Goal: Task Accomplishment & Management: Use online tool/utility

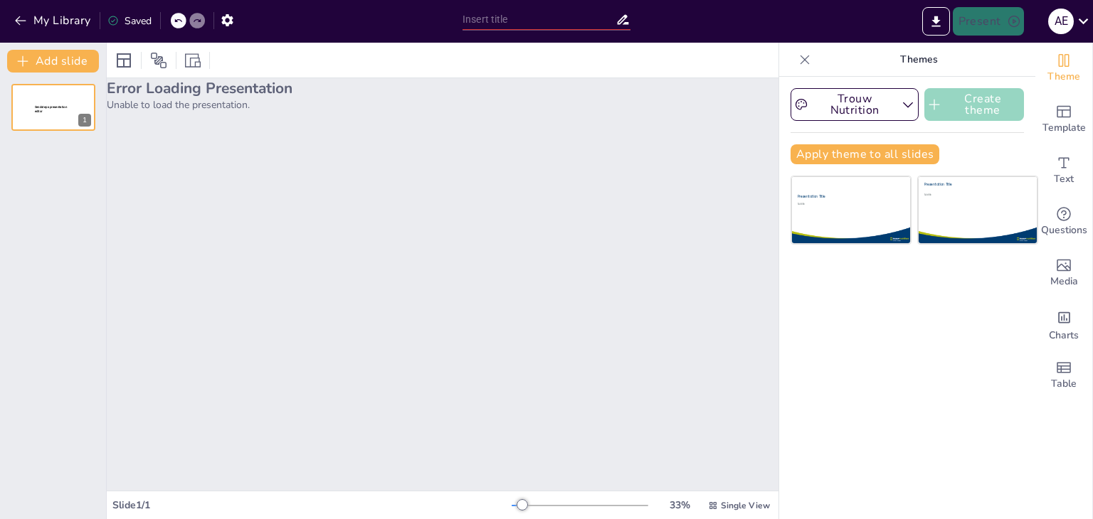
click at [952, 106] on button "Create theme" at bounding box center [974, 104] width 100 height 33
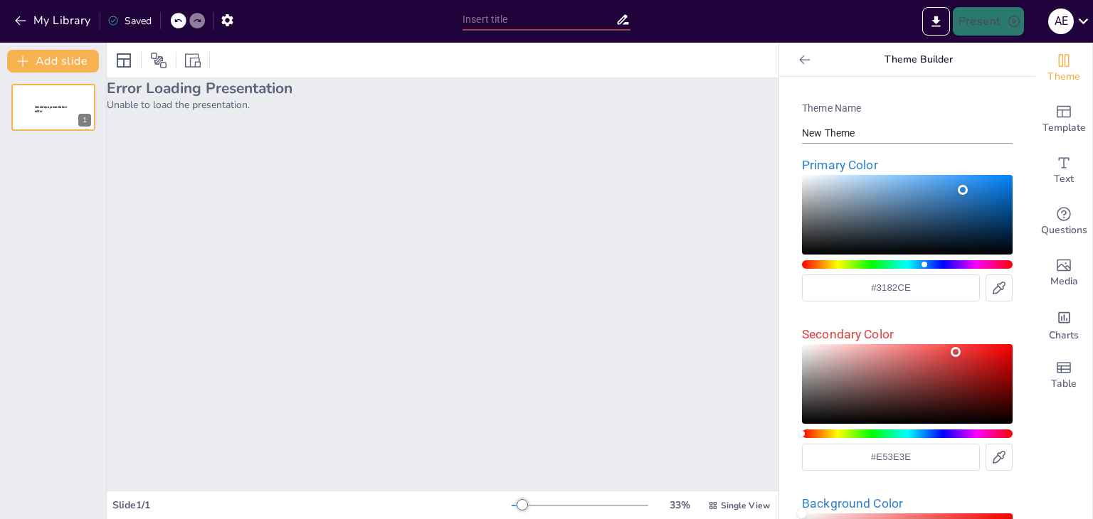
click at [793, 66] on div at bounding box center [804, 59] width 23 height 23
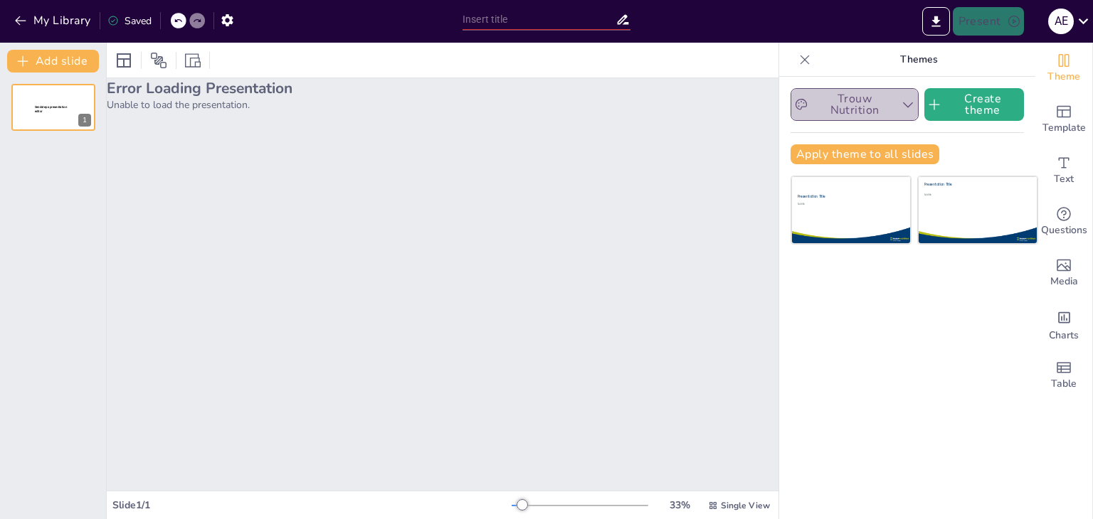
click at [884, 107] on button "Trouw Nutrition" at bounding box center [854, 104] width 128 height 33
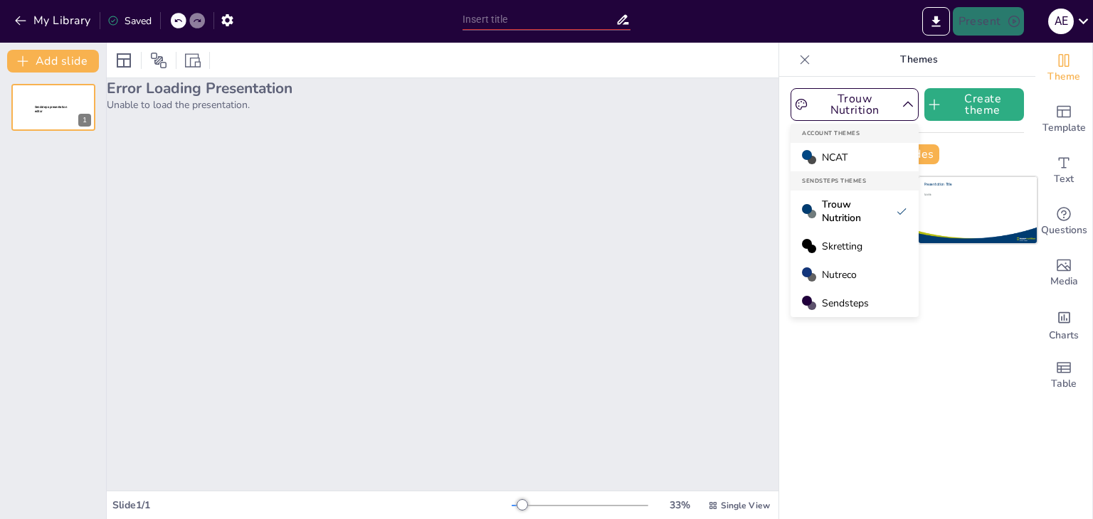
click at [959, 399] on div "Trouw Nutrition Create theme Account Themes NCAT Sendsteps Themes Trouw Nutriti…" at bounding box center [907, 298] width 256 height 442
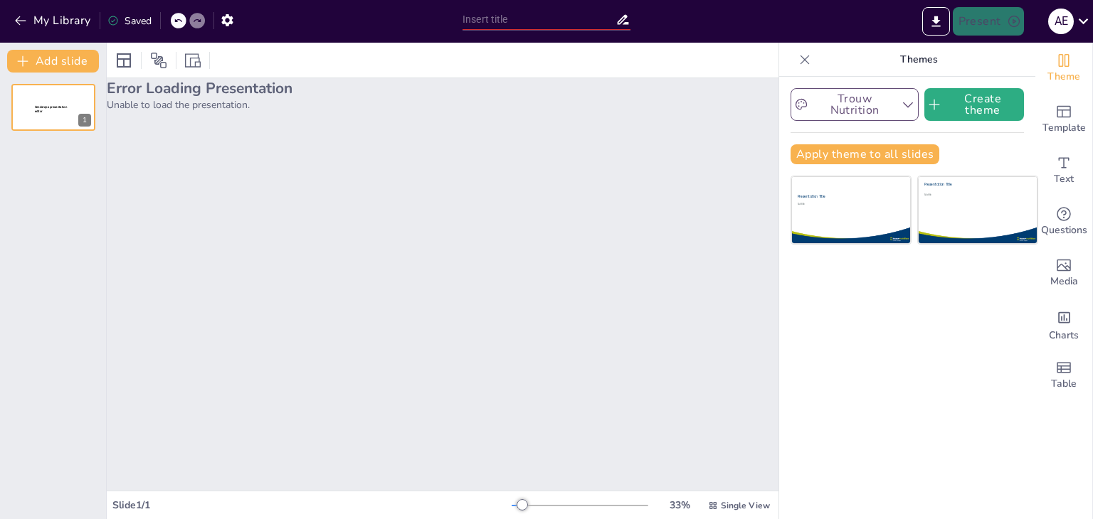
click at [901, 97] on icon "button" at bounding box center [908, 104] width 14 height 14
click at [935, 302] on div "Trouw Nutrition Create theme Apply theme to all slides Presentation Title Subti…" at bounding box center [907, 298] width 256 height 442
click at [854, 157] on button "Apply theme to all slides" at bounding box center [864, 154] width 149 height 20
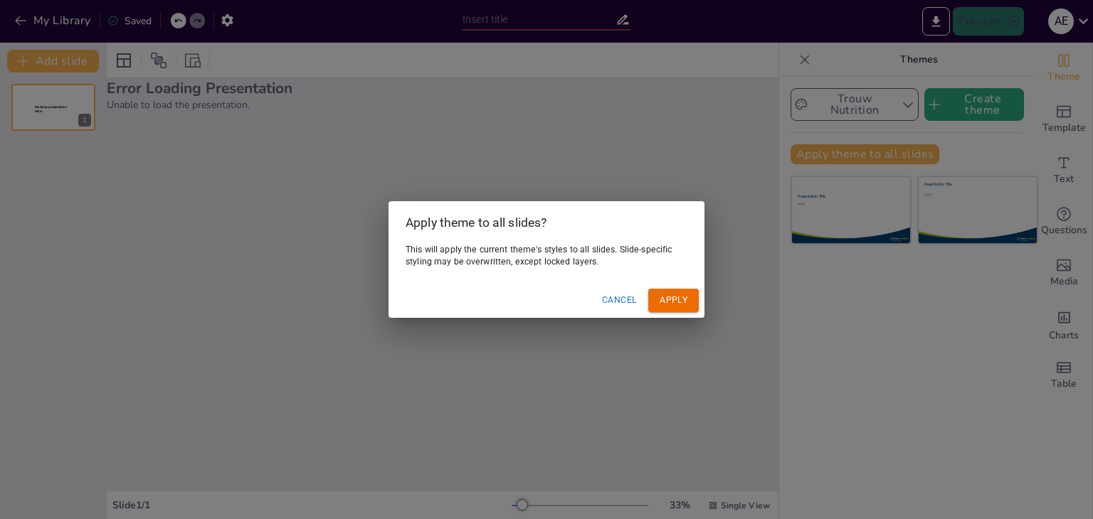
click at [649, 296] on button "Apply" at bounding box center [673, 300] width 51 height 23
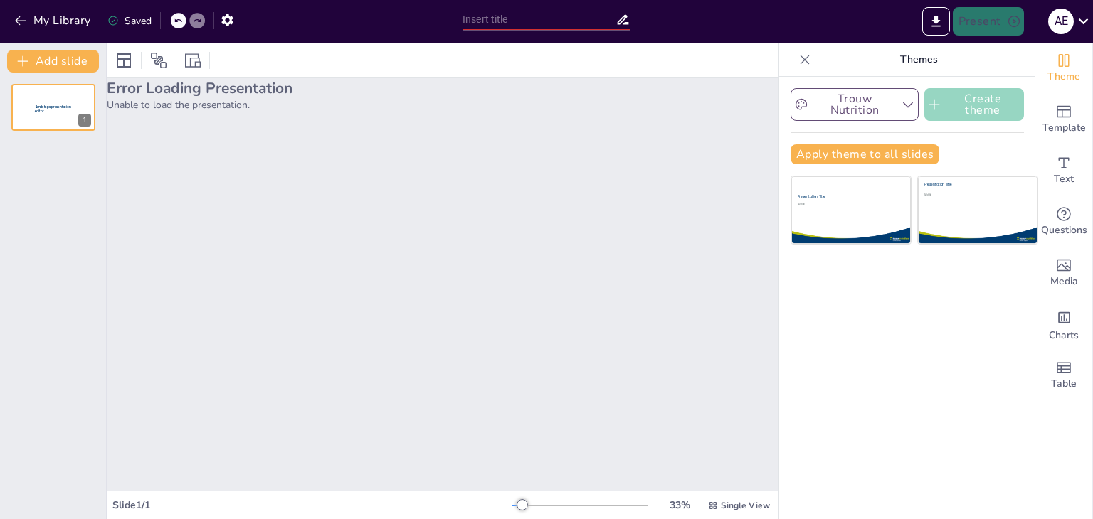
click at [977, 103] on button "Create theme" at bounding box center [974, 104] width 100 height 33
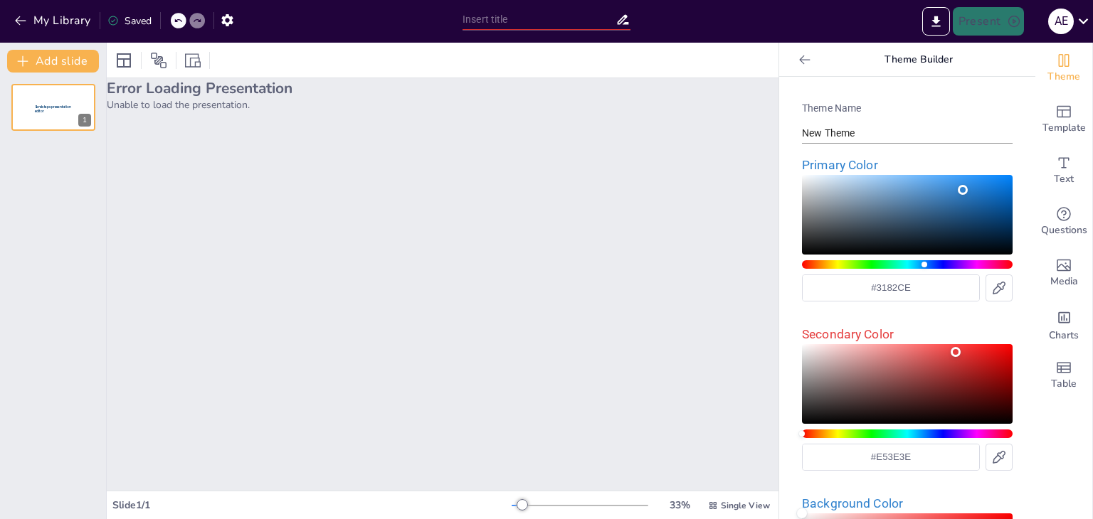
scroll to position [297, 0]
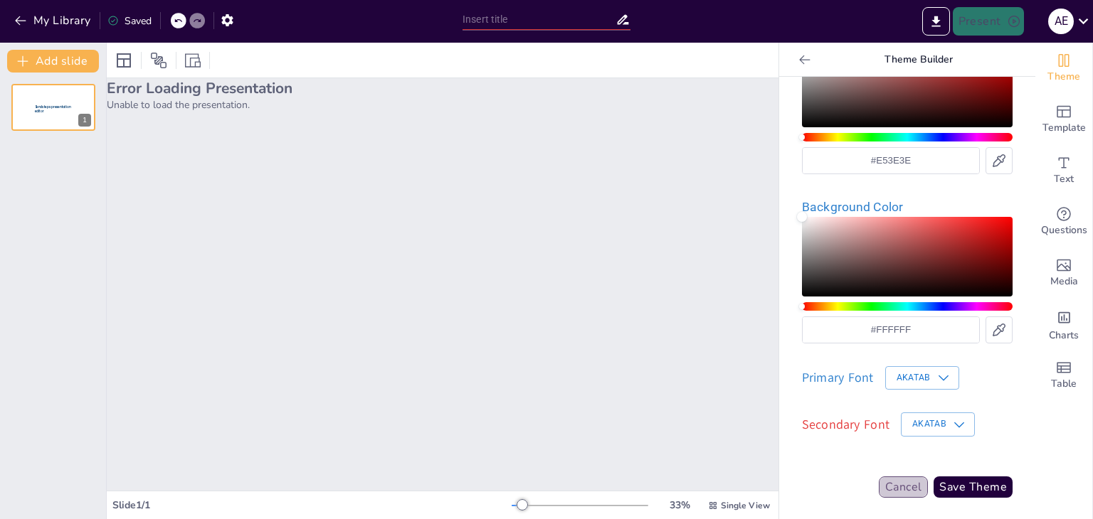
click at [879, 479] on button "Cancel" at bounding box center [904, 487] width 50 height 21
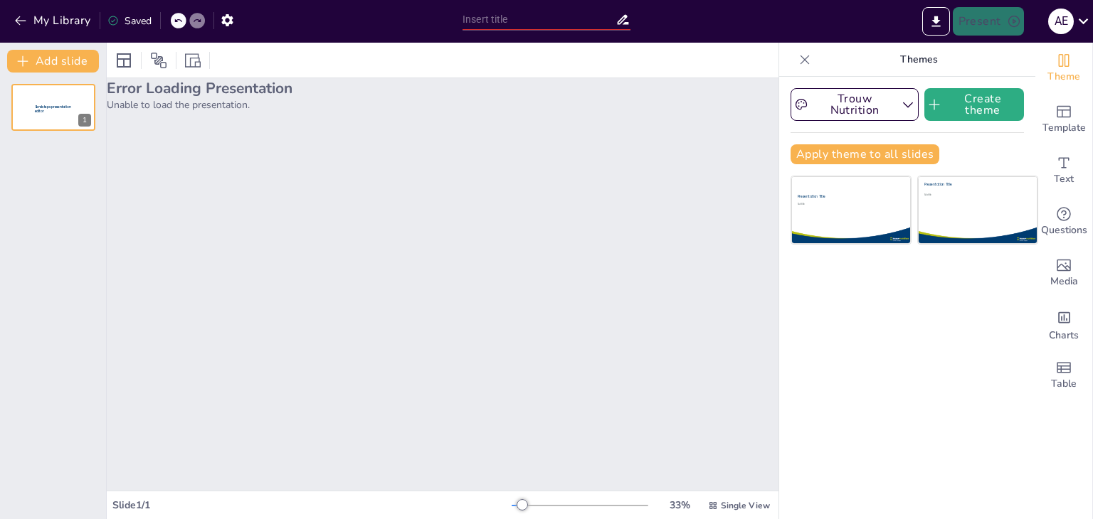
click at [79, 46] on div "Add slide Sendsteps presentation editor 1" at bounding box center [53, 281] width 107 height 477
click at [74, 53] on button "Add slide" at bounding box center [53, 61] width 92 height 23
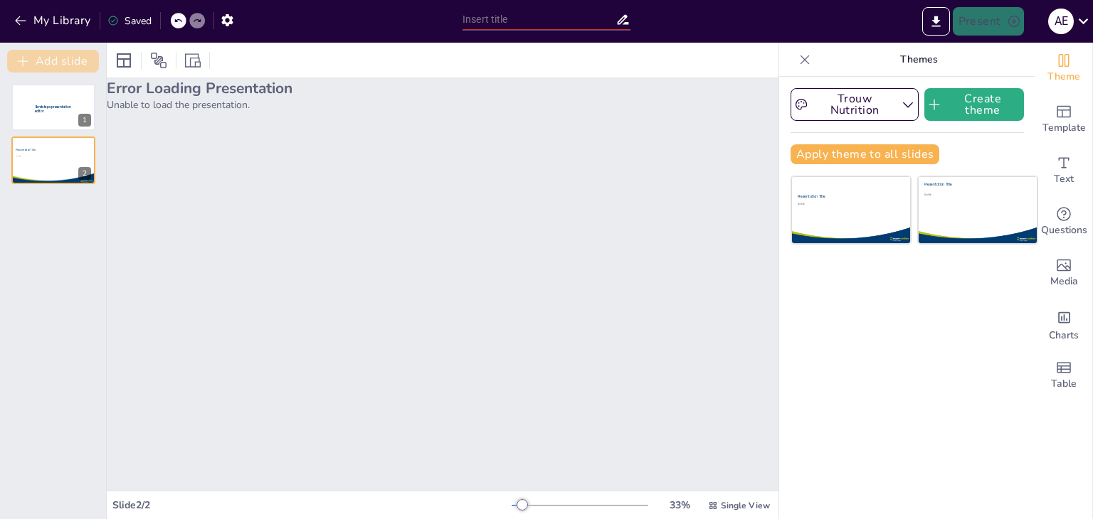
click at [74, 53] on button "Add slide" at bounding box center [53, 61] width 92 height 23
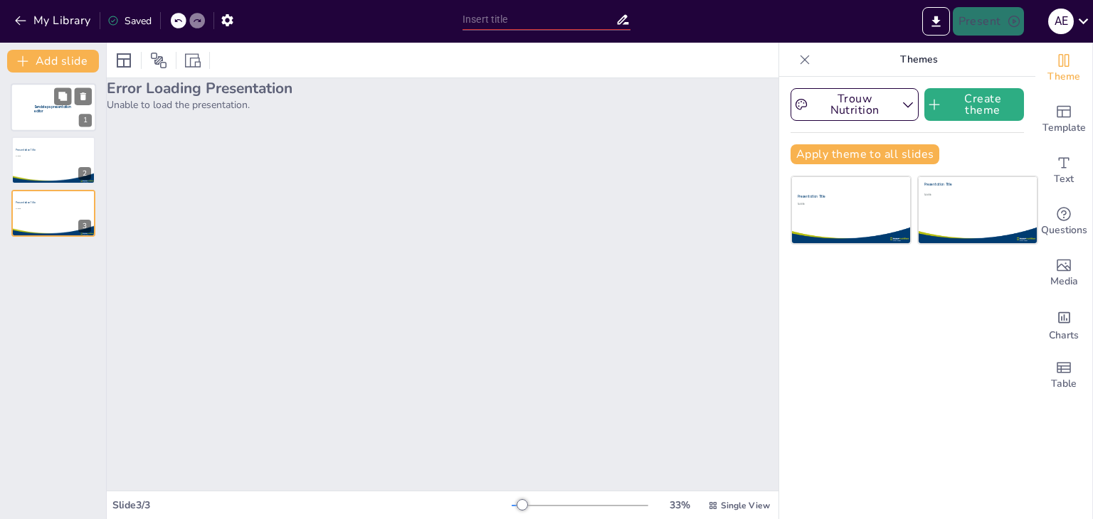
click at [73, 129] on div at bounding box center [53, 107] width 85 height 48
click at [48, 110] on p "Sendsteps presentation editor" at bounding box center [53, 109] width 38 height 9
click at [68, 92] on button at bounding box center [62, 95] width 17 height 17
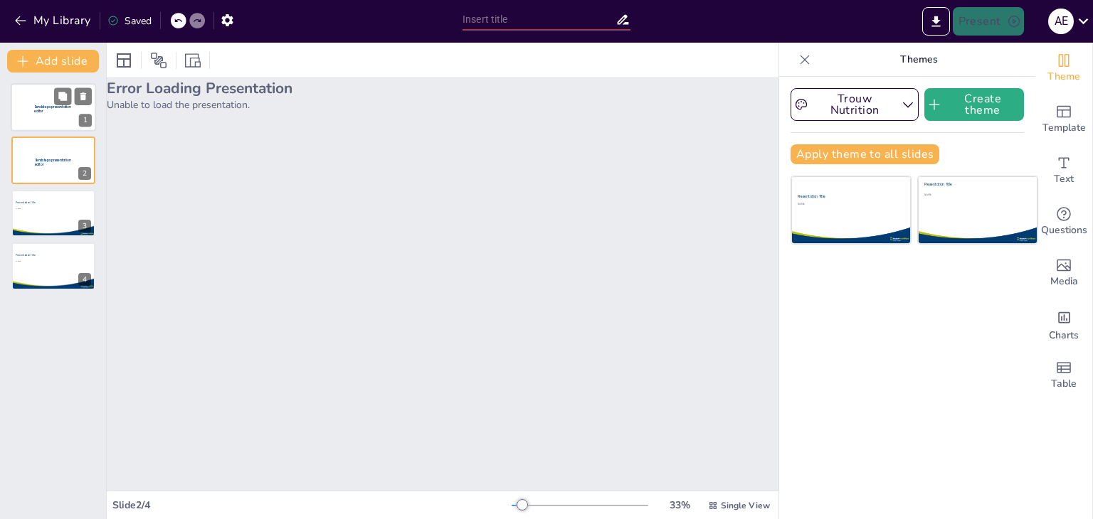
click at [56, 83] on div "Sendsteps presentation editor" at bounding box center [53, 83] width 85 height 0
click at [391, 183] on div "Error Loading Presentation Unable to load the presentation." at bounding box center [443, 284] width 672 height 413
click at [121, 60] on icon at bounding box center [123, 60] width 17 height 17
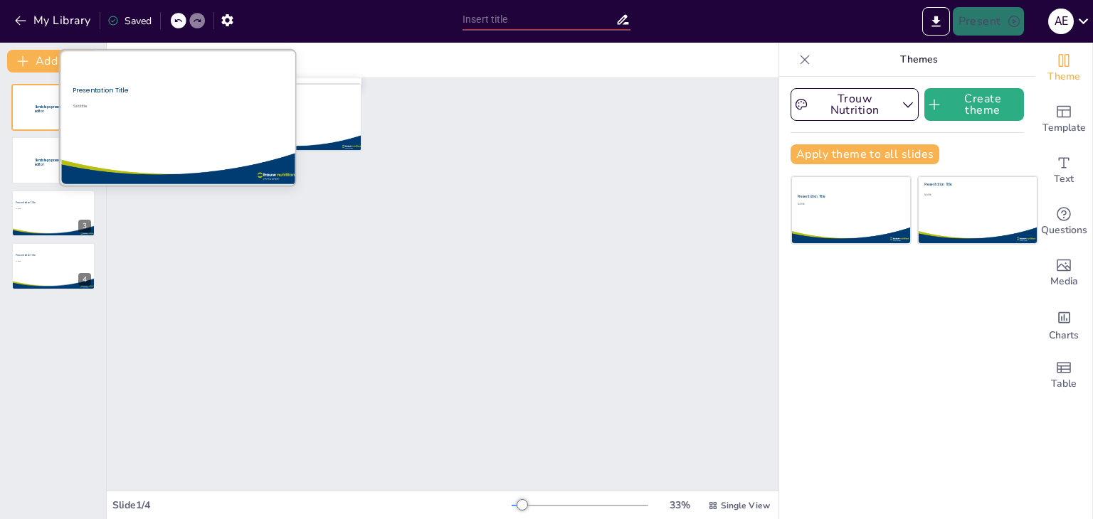
click at [179, 131] on div at bounding box center [180, 117] width 240 height 134
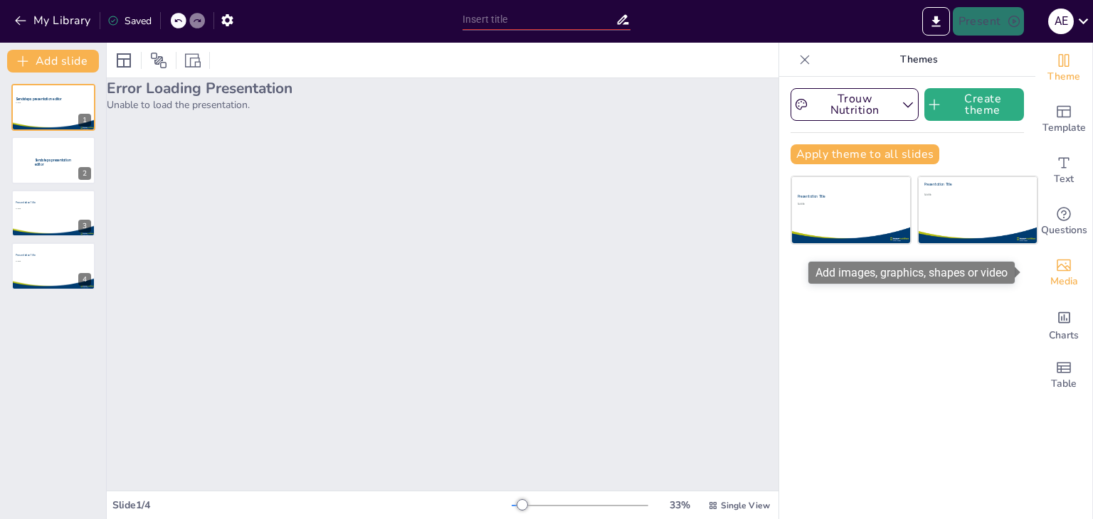
click at [1059, 270] on icon "Add images, graphics, shapes or video" at bounding box center [1063, 266] width 14 height 12
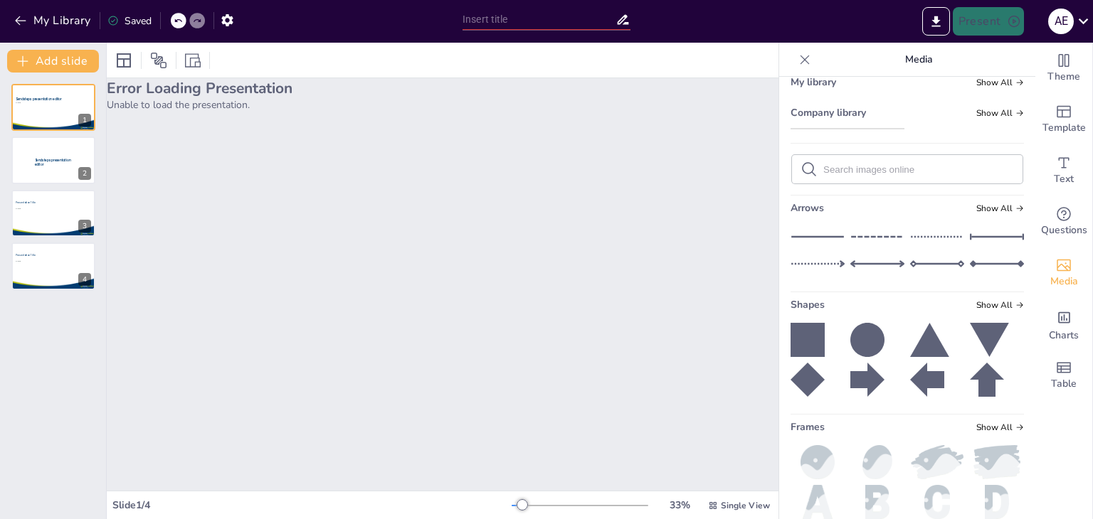
scroll to position [87, 0]
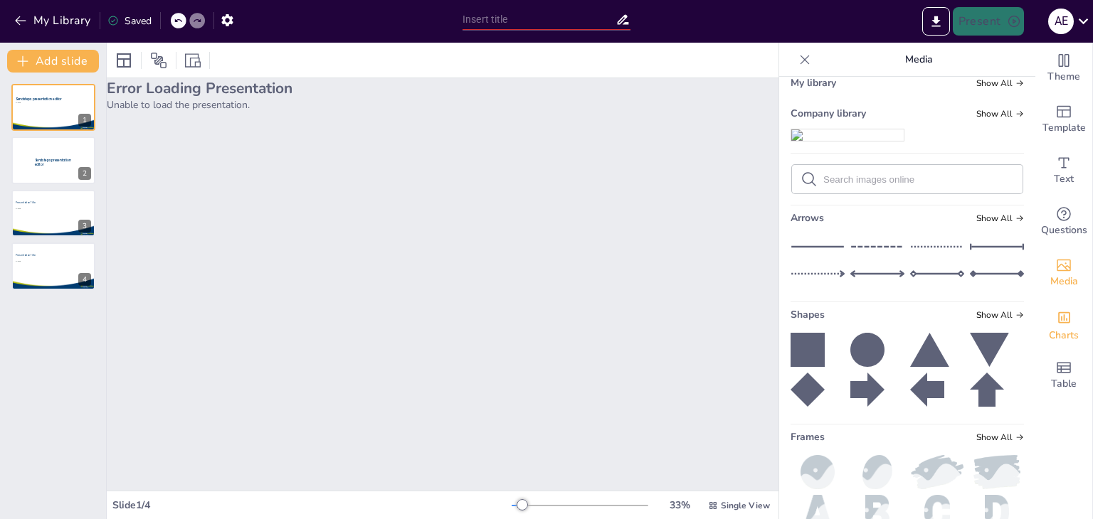
click at [1076, 331] on div "Charts" at bounding box center [1063, 324] width 57 height 51
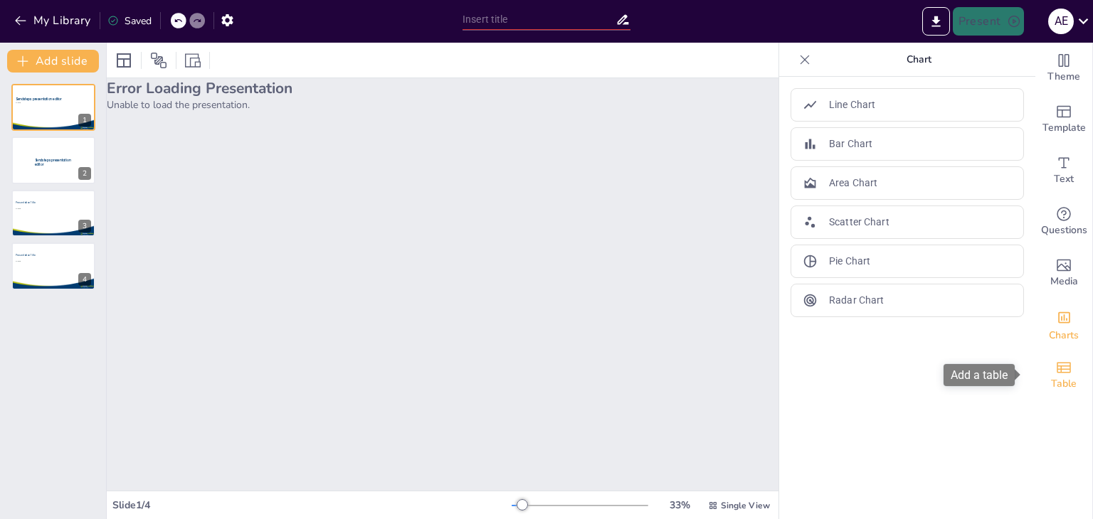
click at [1051, 378] on span "Table" at bounding box center [1064, 384] width 26 height 16
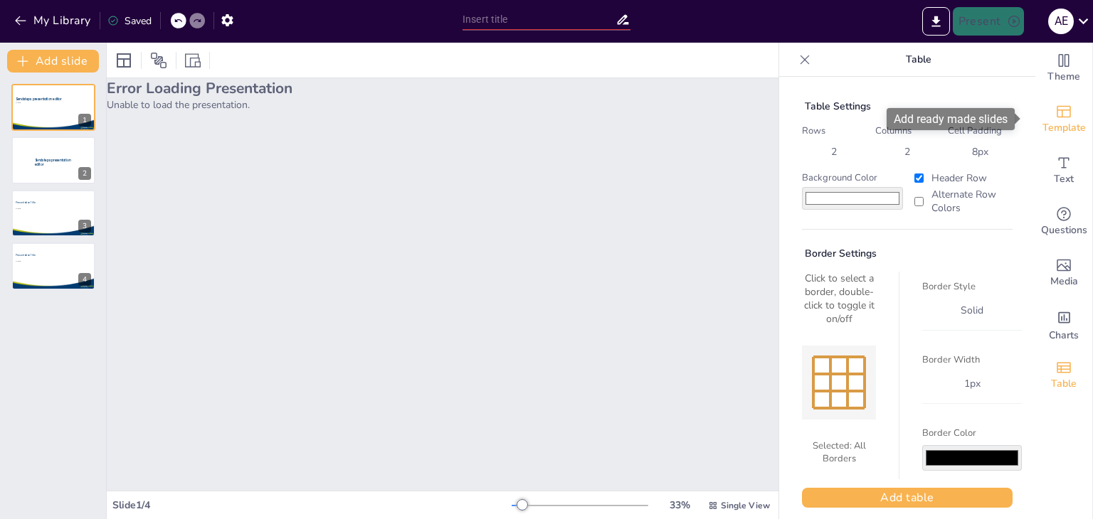
click at [1062, 100] on div "Template" at bounding box center [1063, 119] width 57 height 51
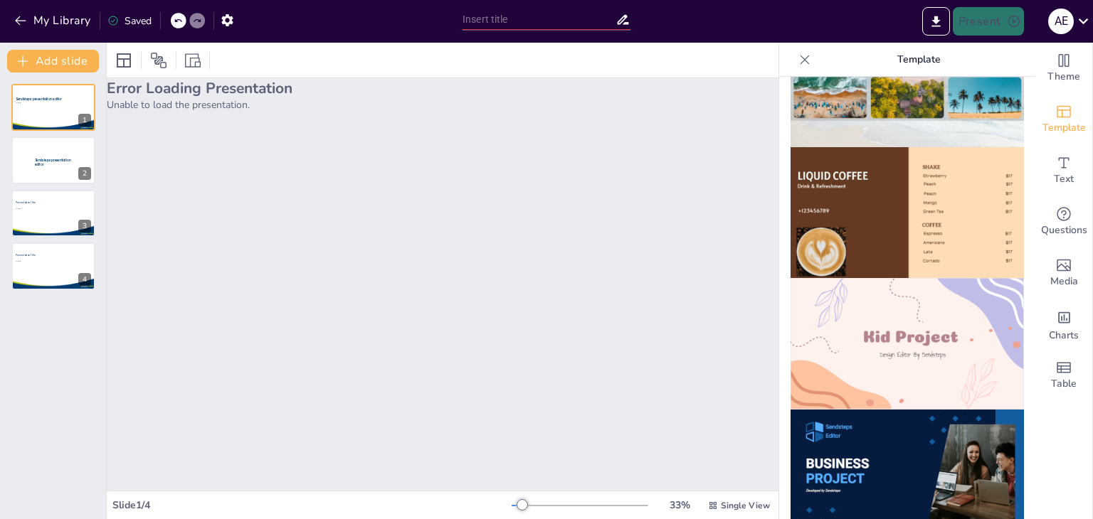
scroll to position [861, 0]
click at [874, 460] on img at bounding box center [906, 476] width 233 height 132
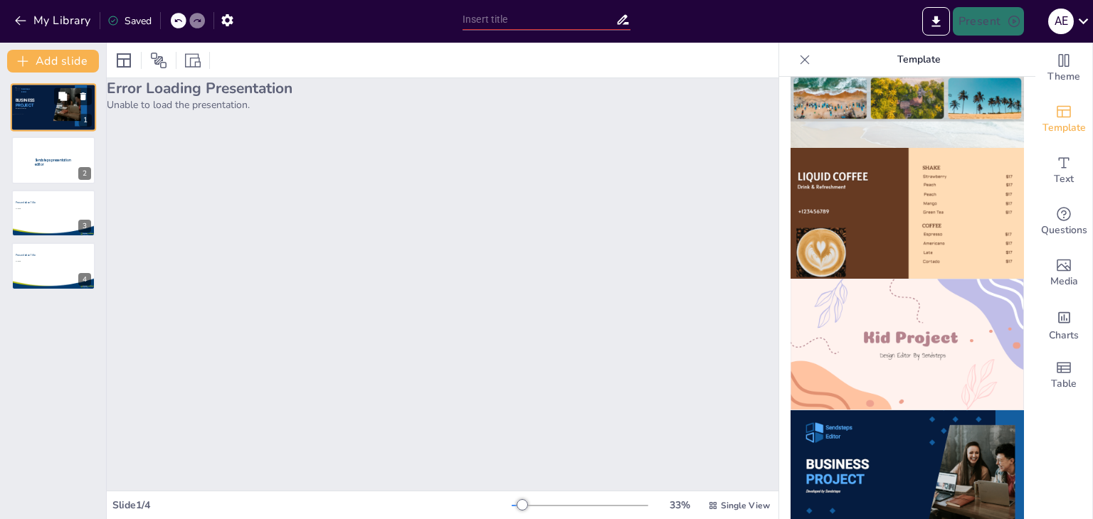
click at [36, 92] on div at bounding box center [53, 107] width 85 height 48
click at [45, 115] on div at bounding box center [53, 107] width 85 height 48
click at [386, 197] on div "Error Loading Presentation Unable to load the presentation." at bounding box center [443, 284] width 672 height 413
click at [1062, 132] on span "Template" at bounding box center [1063, 128] width 43 height 16
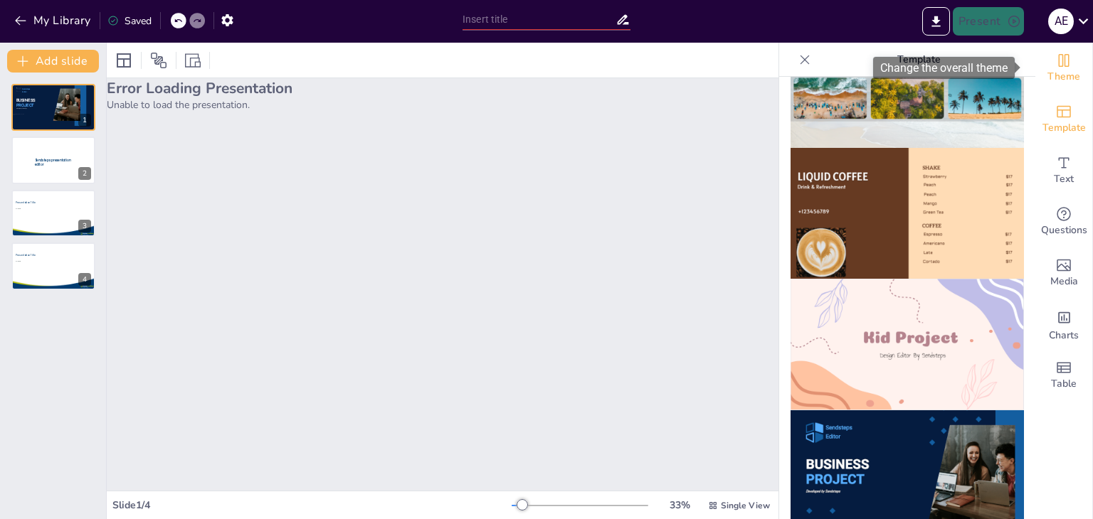
click at [1055, 66] on icon "Change the overall theme" at bounding box center [1063, 60] width 17 height 17
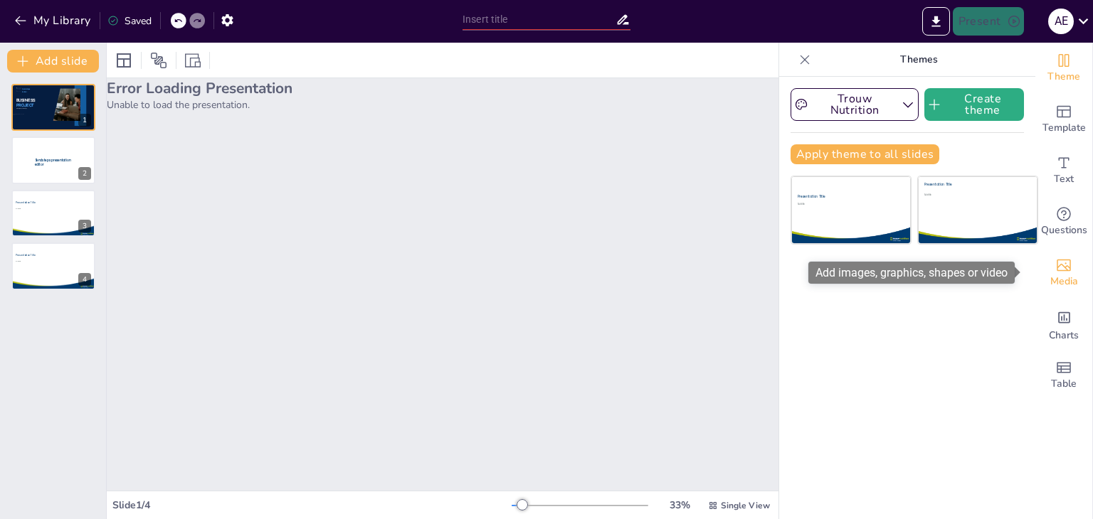
click at [1064, 268] on div "Media" at bounding box center [1063, 273] width 57 height 51
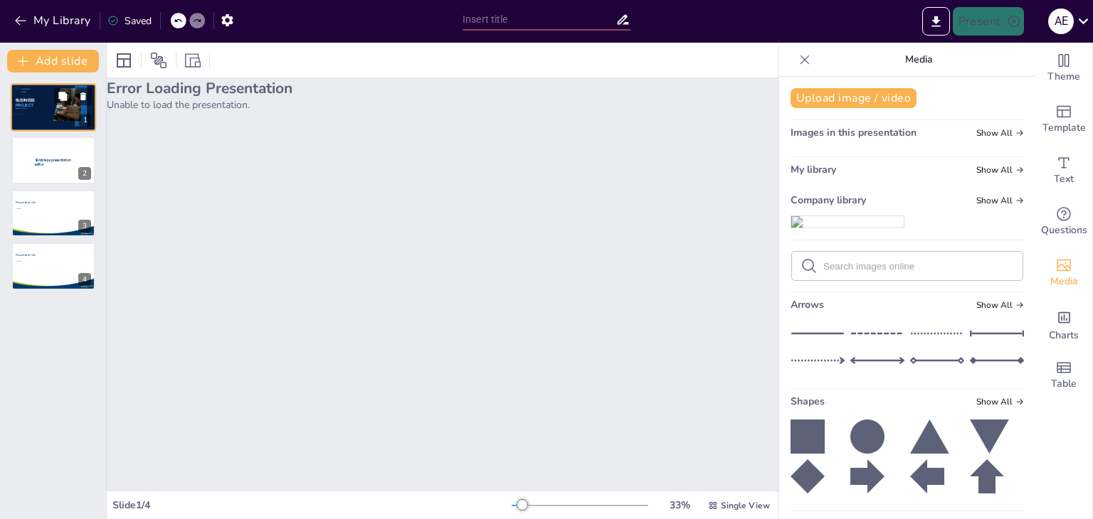
click at [31, 95] on div at bounding box center [53, 107] width 85 height 48
click at [18, 91] on div at bounding box center [19, 90] width 6 height 6
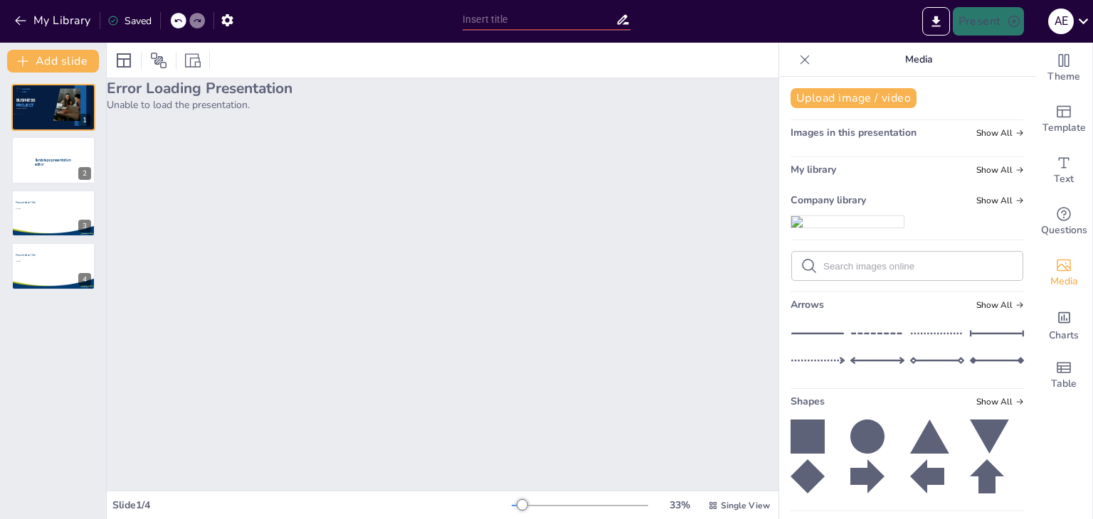
drag, startPoint x: 38, startPoint y: 109, endPoint x: 401, endPoint y: 311, distance: 415.3
click at [401, 311] on div "Error Loading Presentation Unable to load the presentation." at bounding box center [443, 284] width 672 height 413
click at [908, 132] on div "Images in this presentation Show All" at bounding box center [906, 135] width 233 height 19
click at [17, 21] on icon "button" at bounding box center [21, 21] width 14 height 14
